Goal: Check status

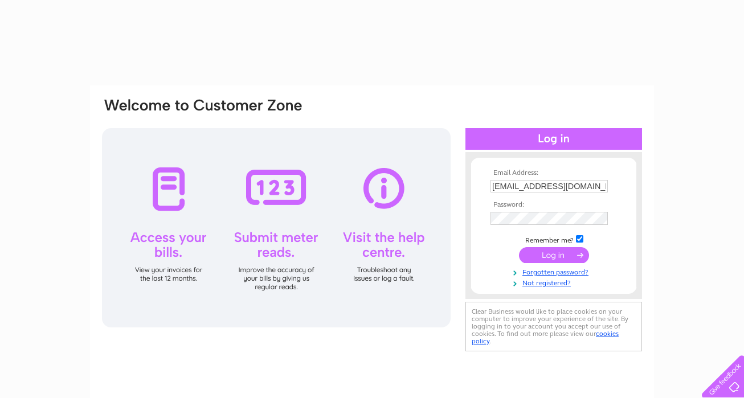
click at [543, 256] on input "submit" at bounding box center [554, 255] width 70 height 16
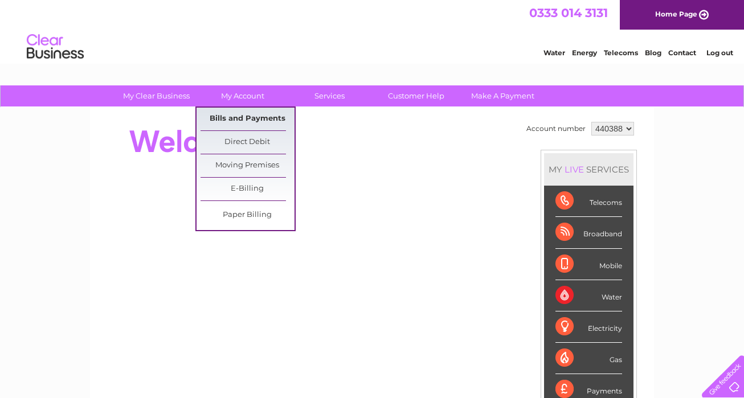
click at [238, 120] on link "Bills and Payments" at bounding box center [247, 119] width 94 height 23
